Goal: Task Accomplishment & Management: Use online tool/utility

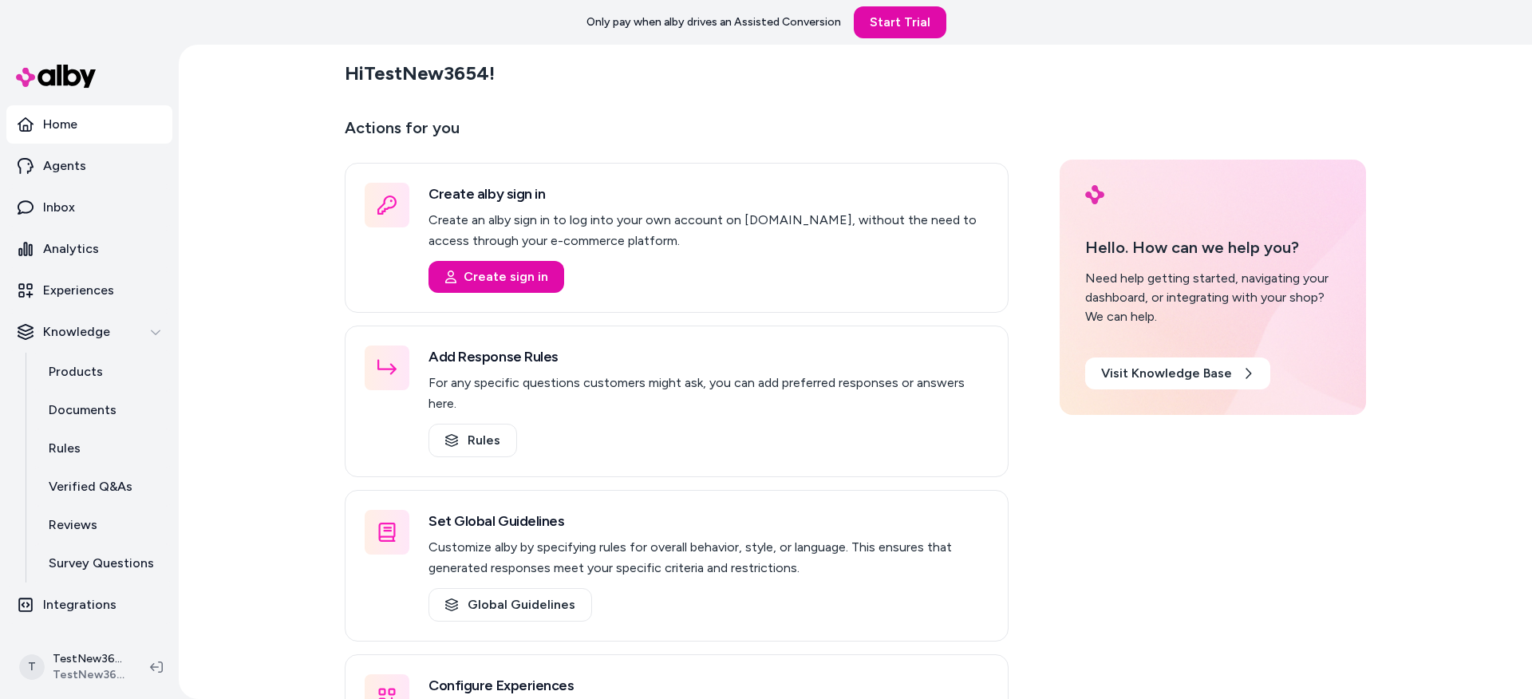
click at [225, 154] on div "Hi TestNew3654 ! Actions for you Create alby sign in Create an alby sign in to …" at bounding box center [855, 372] width 1353 height 654
click at [153, 477] on link "Verified Q&As" at bounding box center [103, 486] width 140 height 38
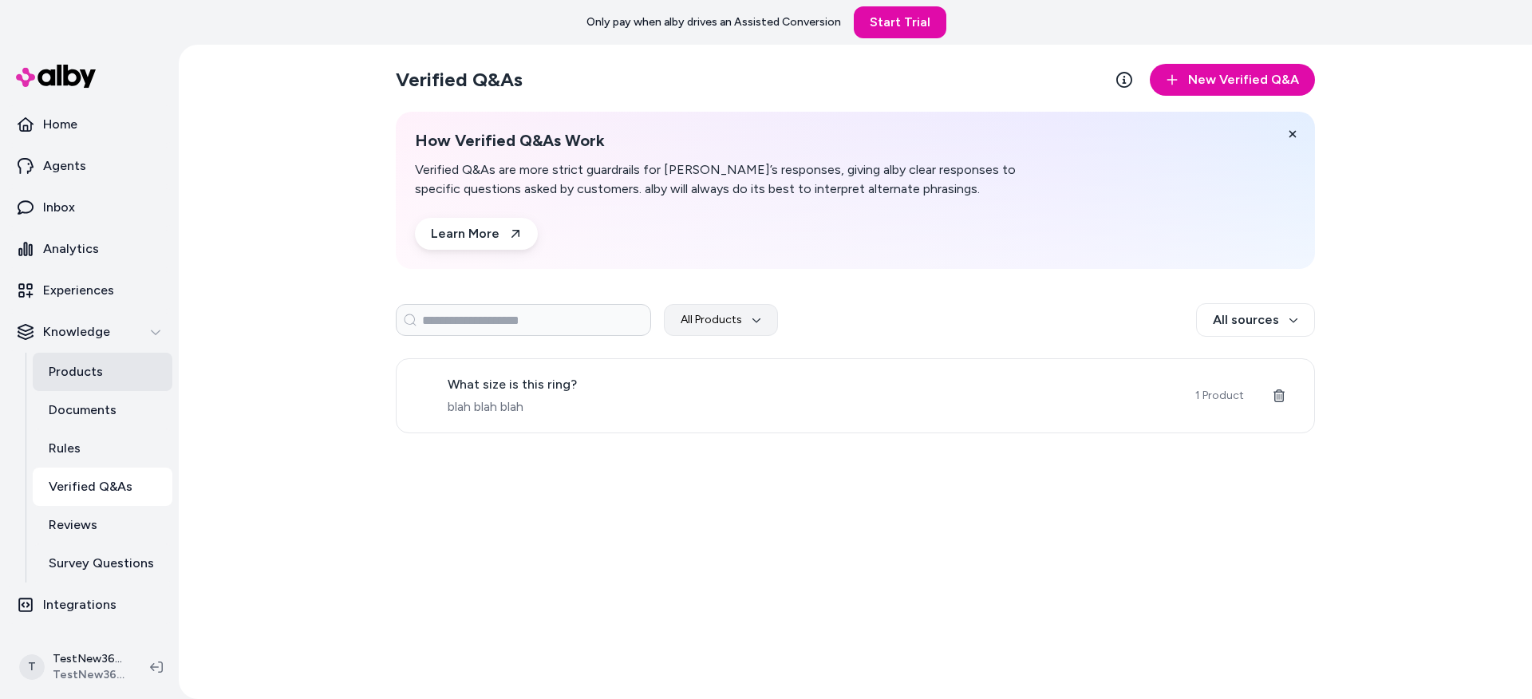
click at [99, 376] on p "Products" at bounding box center [76, 371] width 54 height 19
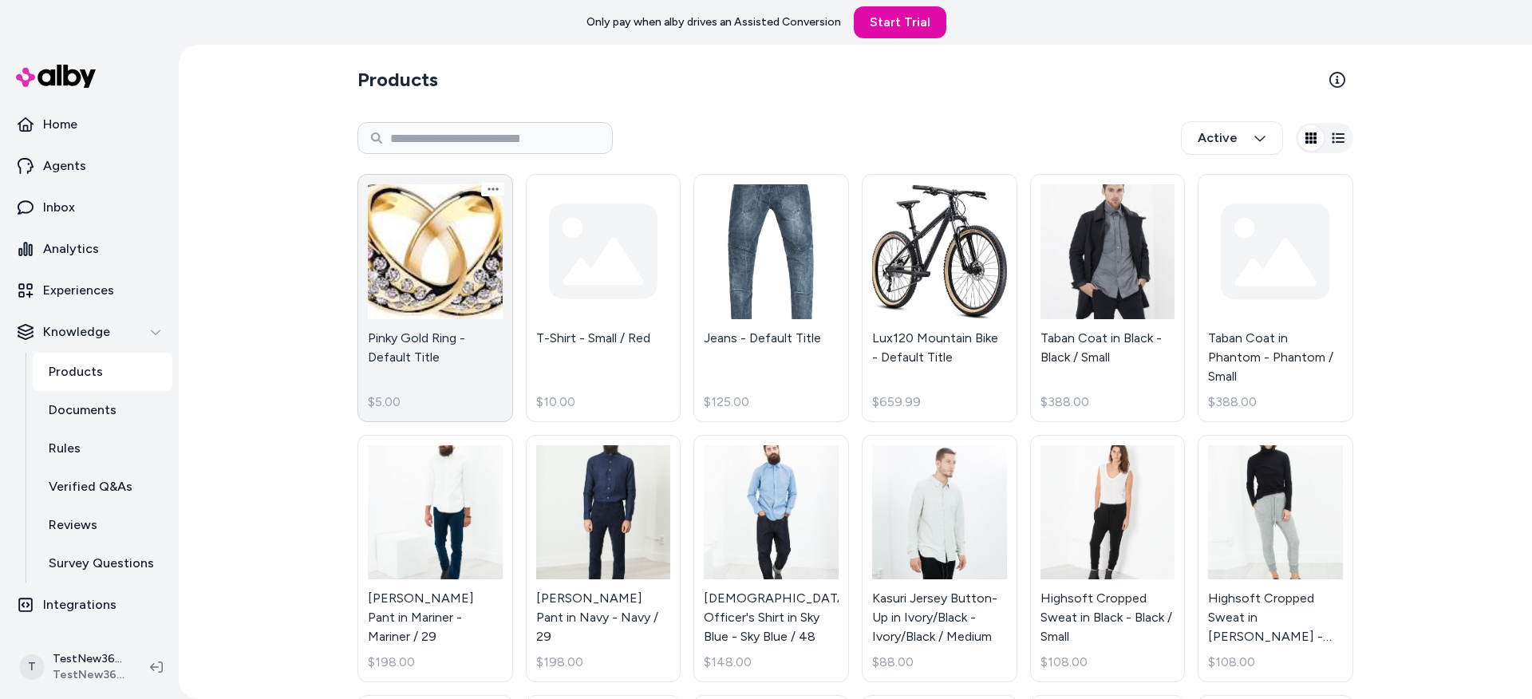
click at [423, 301] on link "Pinky Gold Ring - Default Title $5.00" at bounding box center [435, 298] width 156 height 248
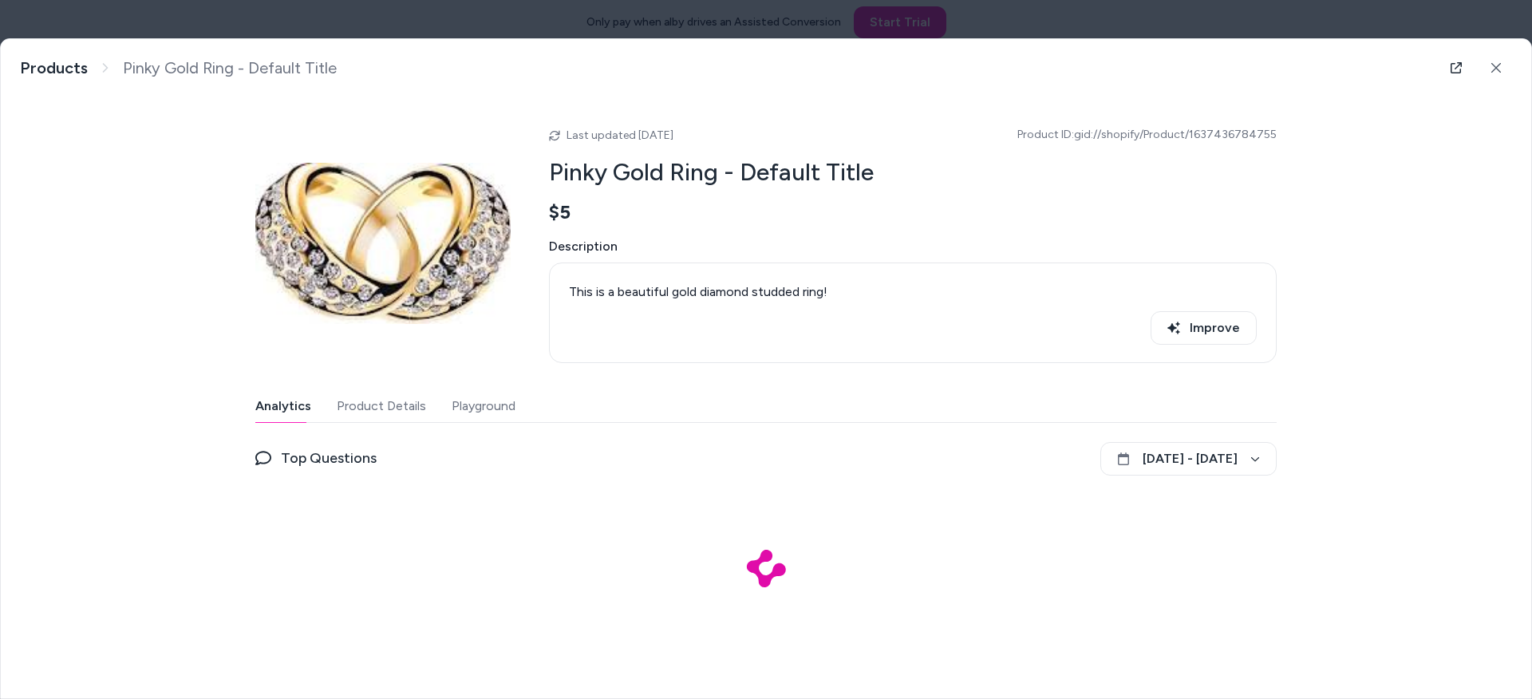
click at [634, 325] on div "Improve" at bounding box center [913, 328] width 688 height 34
click at [633, 280] on div "This is a beautiful gold diamond studded ring! Improve" at bounding box center [913, 312] width 688 height 73
click at [625, 291] on div "This is a beautiful gold diamond studded ring!" at bounding box center [913, 291] width 688 height 19
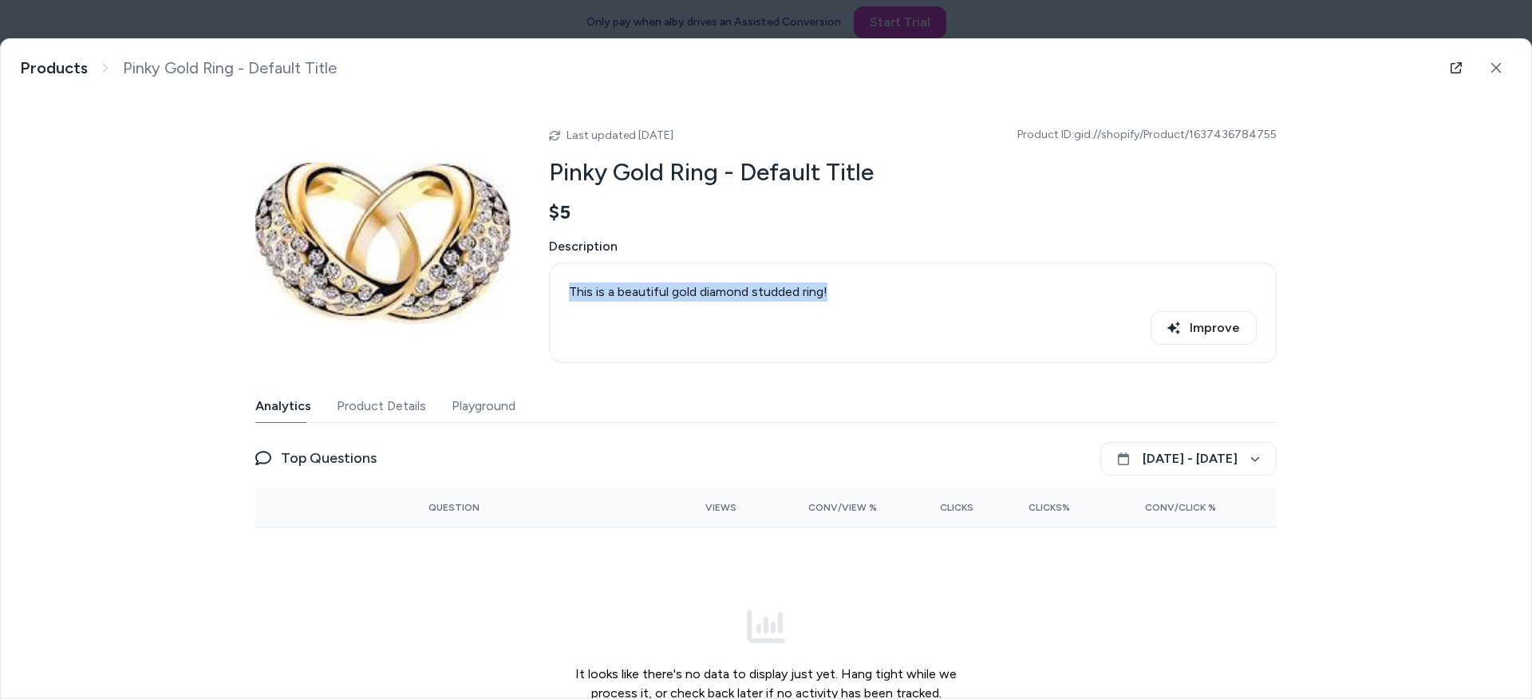
click at [625, 291] on div "This is a beautiful gold diamond studded ring!" at bounding box center [913, 291] width 688 height 19
drag, startPoint x: 754, startPoint y: 310, endPoint x: 846, endPoint y: 317, distance: 92.0
click at [755, 311] on div "Improve" at bounding box center [913, 328] width 688 height 34
click at [1195, 317] on button "Improve" at bounding box center [1203, 328] width 106 height 34
click at [941, 306] on div "This is a beautiful gold diamond studded ring! Regenerating..." at bounding box center [913, 312] width 688 height 73
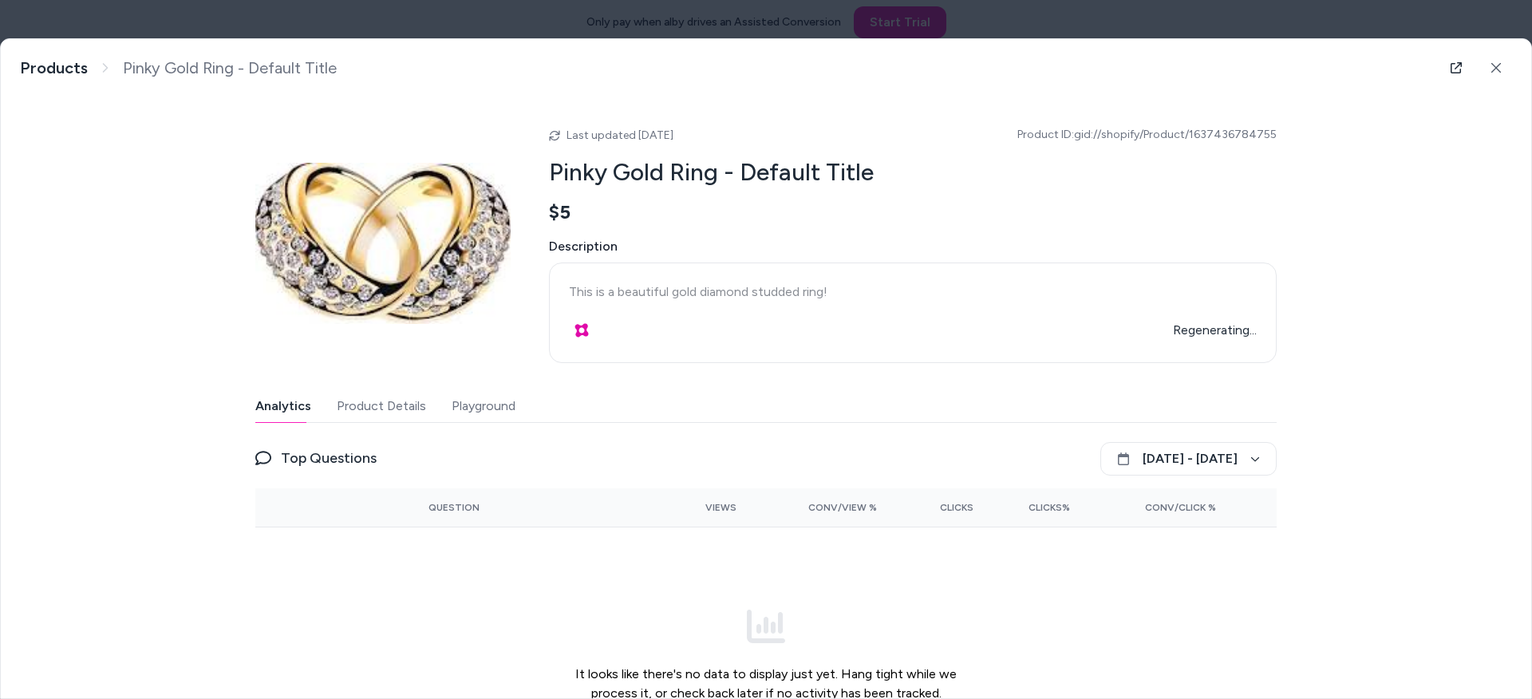
click at [386, 396] on button "Product Details" at bounding box center [381, 406] width 89 height 32
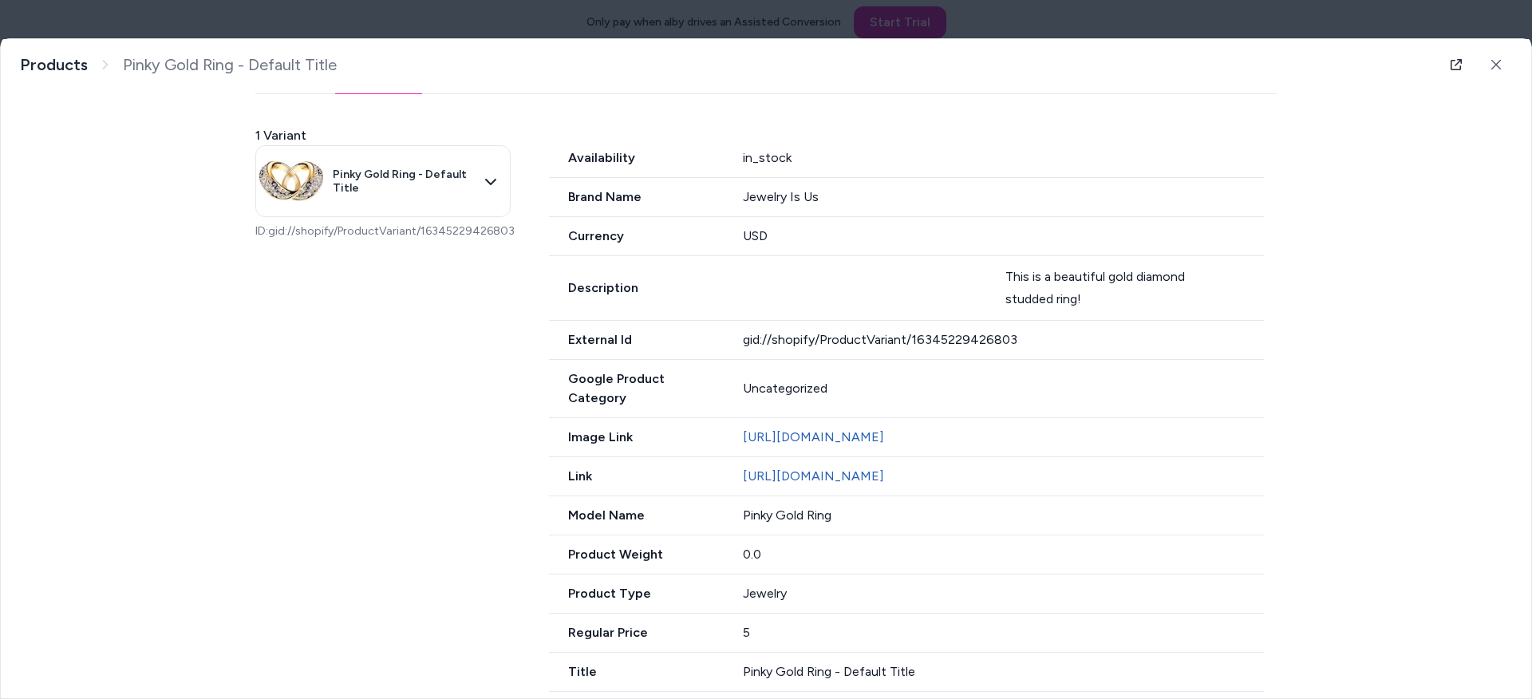
click at [895, 513] on div "Model Name Pinky Gold Ring" at bounding box center [906, 515] width 715 height 39
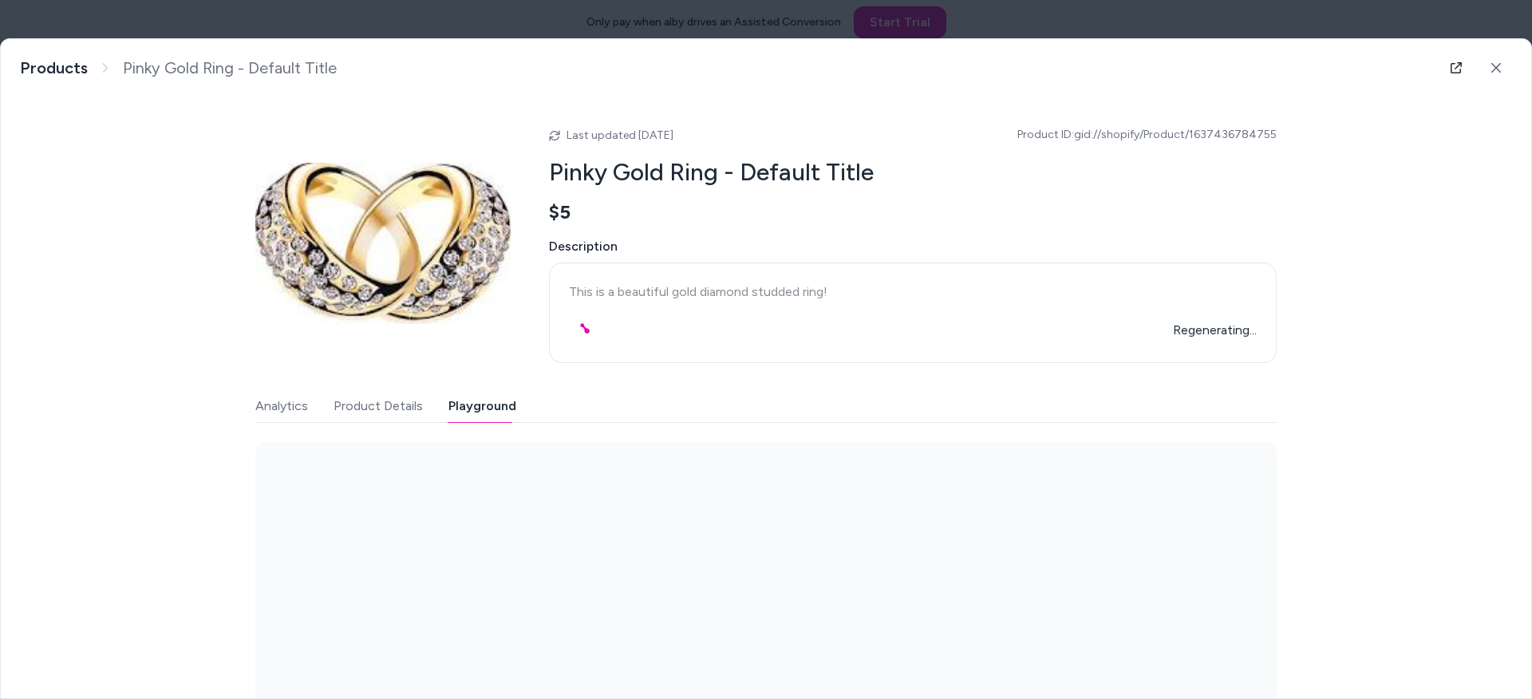
click at [483, 412] on button "Playground" at bounding box center [482, 406] width 68 height 32
click at [277, 402] on button "Analytics" at bounding box center [281, 406] width 53 height 32
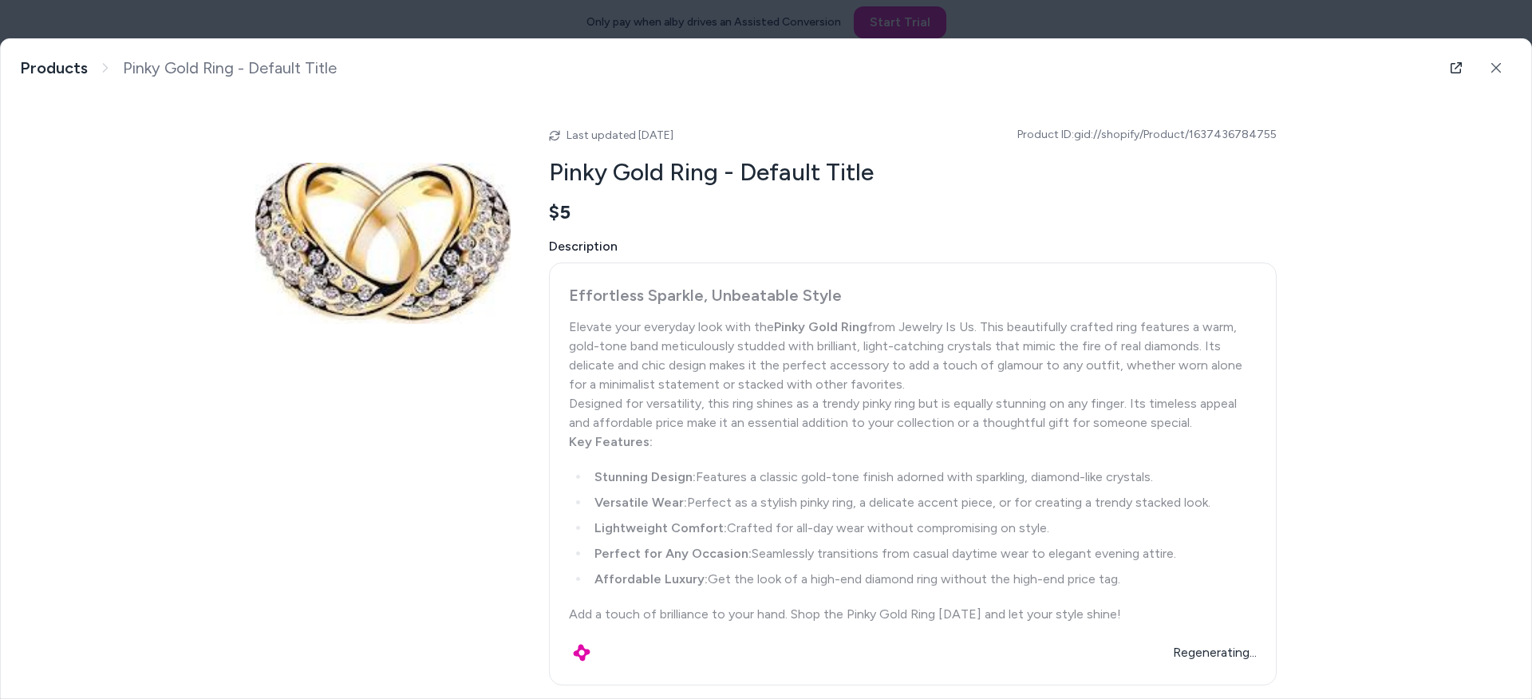
click at [690, 387] on div "Elevate your everyday look with the Pinky Gold Ring from Jewelry Is Us. This be…" at bounding box center [913, 355] width 688 height 77
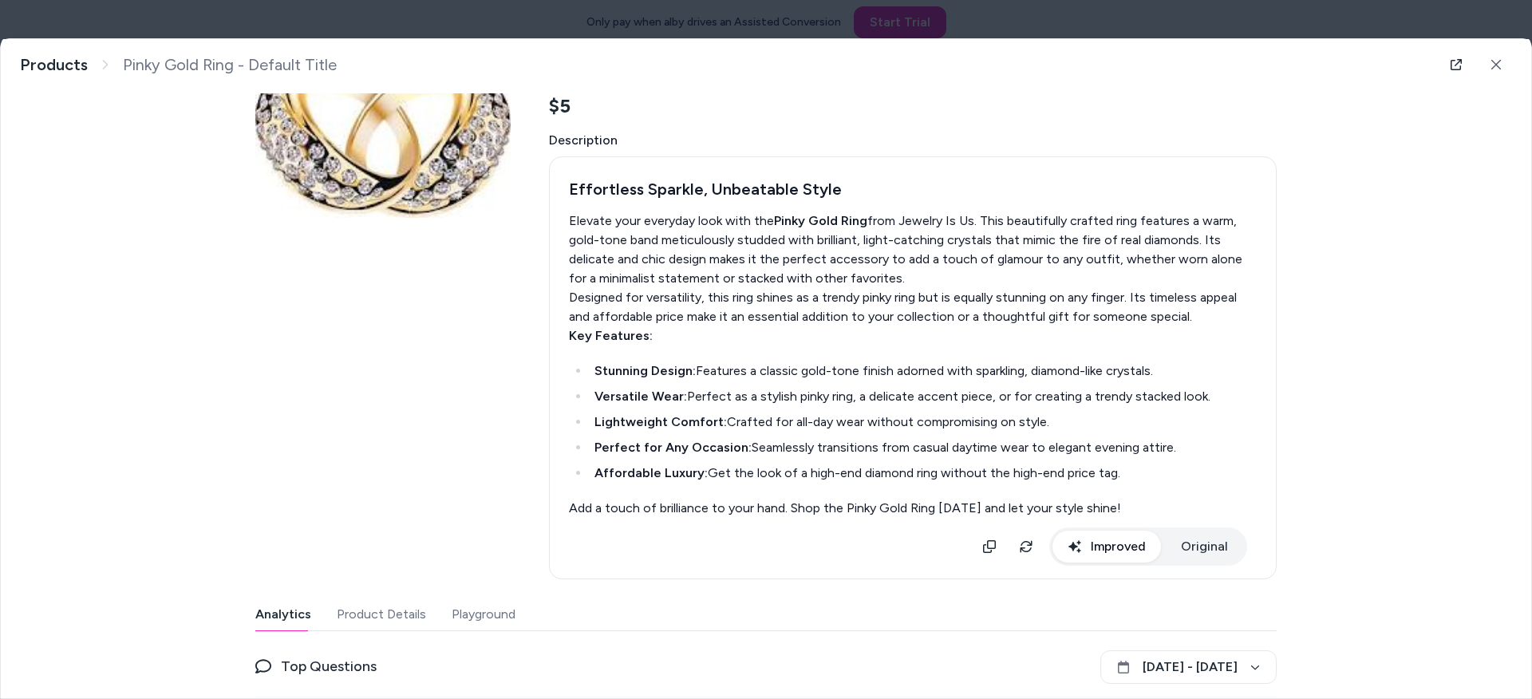
scroll to position [103, 0]
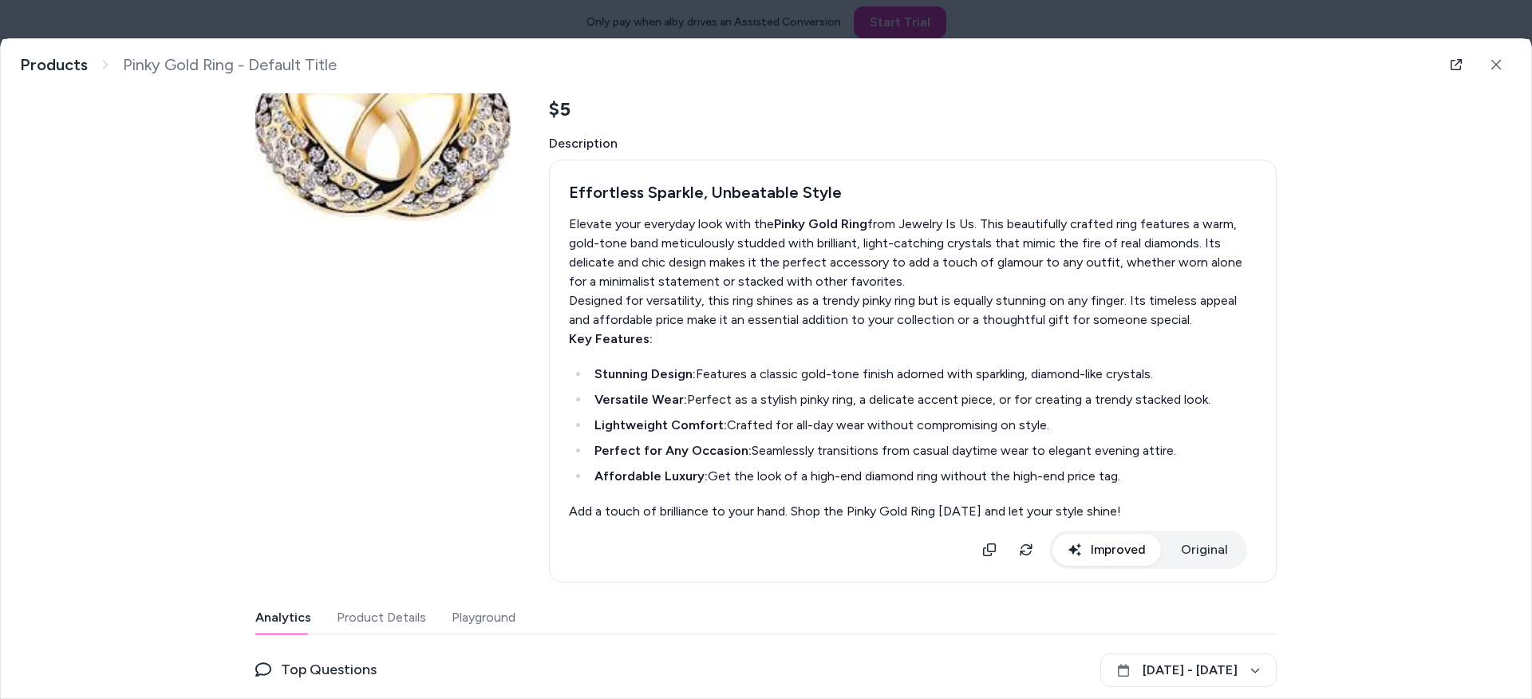
click at [1220, 554] on div "Last updated [DATE] Product ID: gid://shopify/Product/1637436784755 Pinky Gold …" at bounding box center [765, 494] width 1021 height 1000
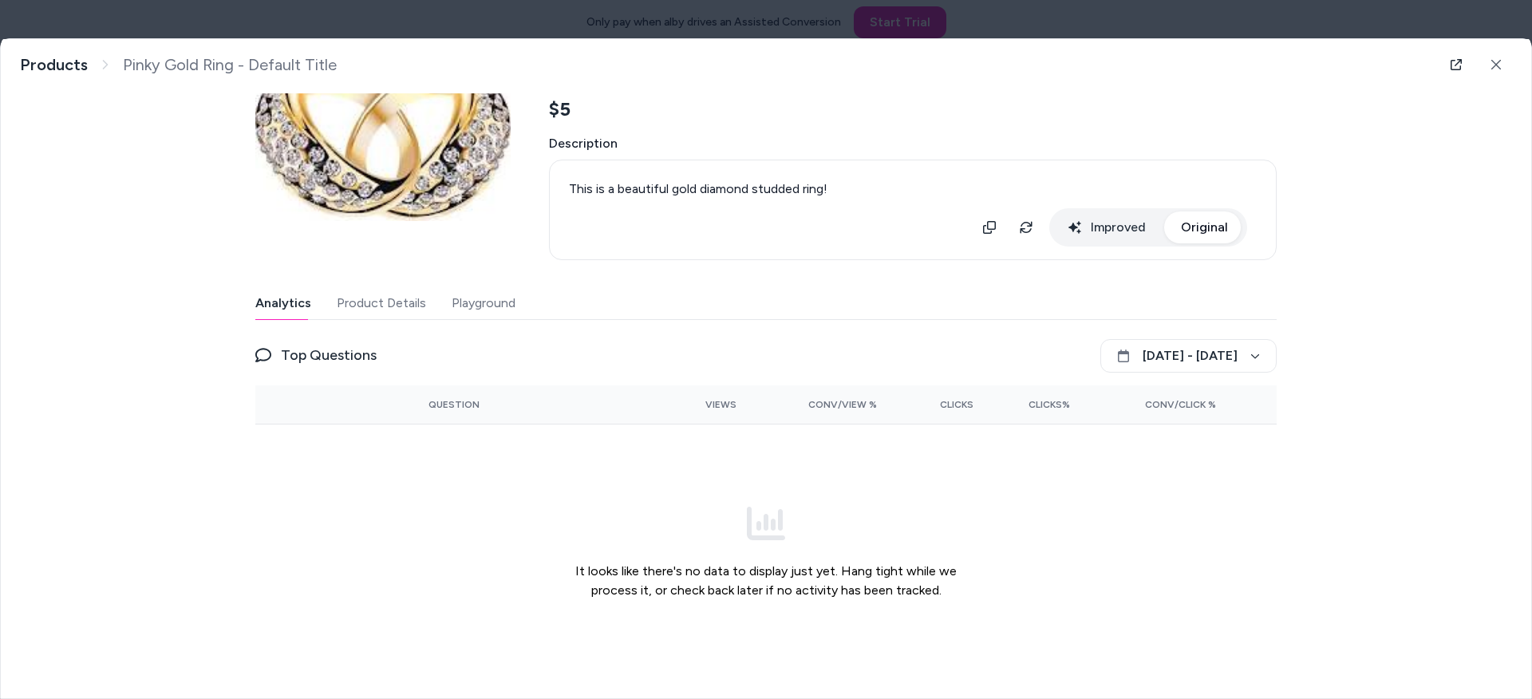
click at [1119, 215] on div "This is a beautiful gold diamond studded ring! Improved Original" at bounding box center [913, 209] width 688 height 73
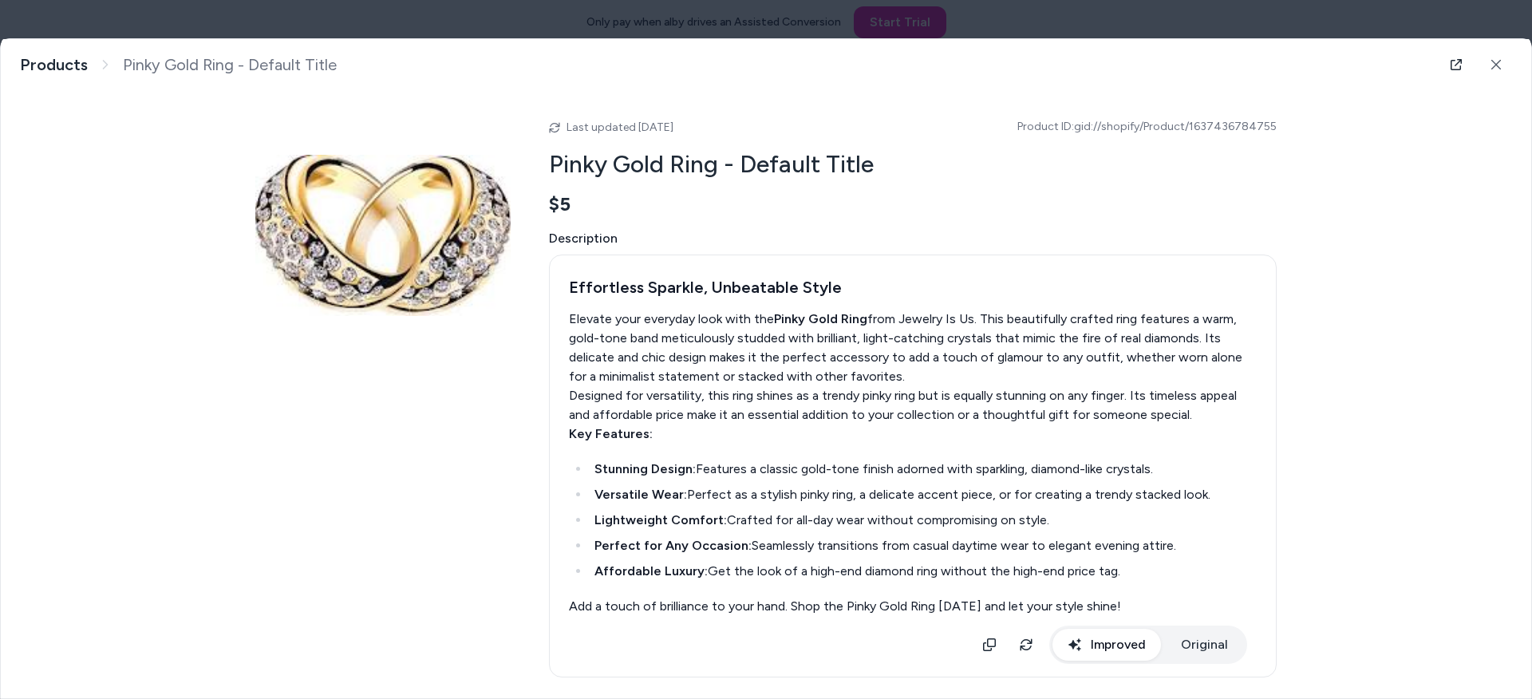
scroll to position [0, 0]
